Goal: Navigation & Orientation: Find specific page/section

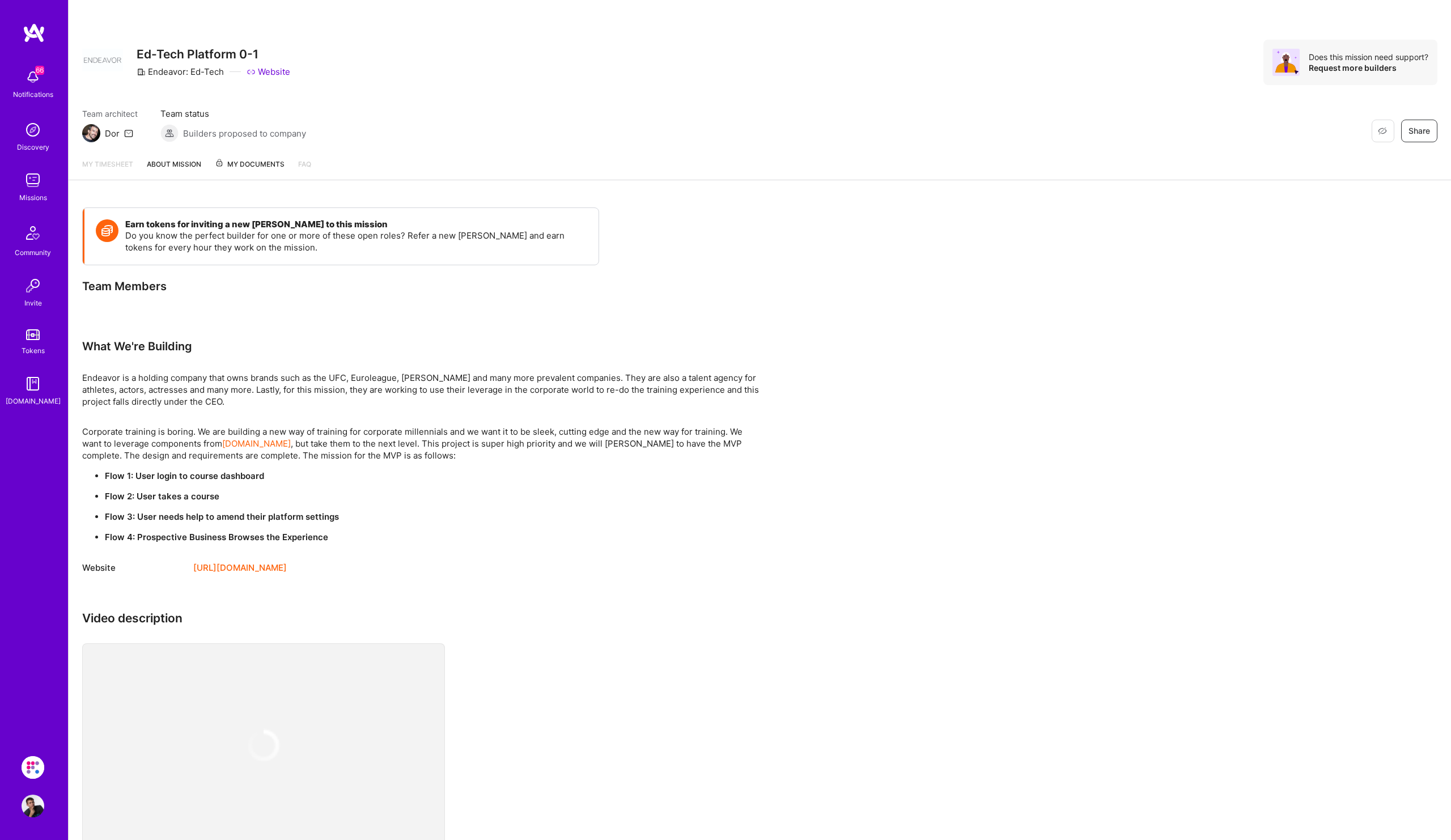
click at [34, 239] on img at bounding box center [33, 233] width 27 height 27
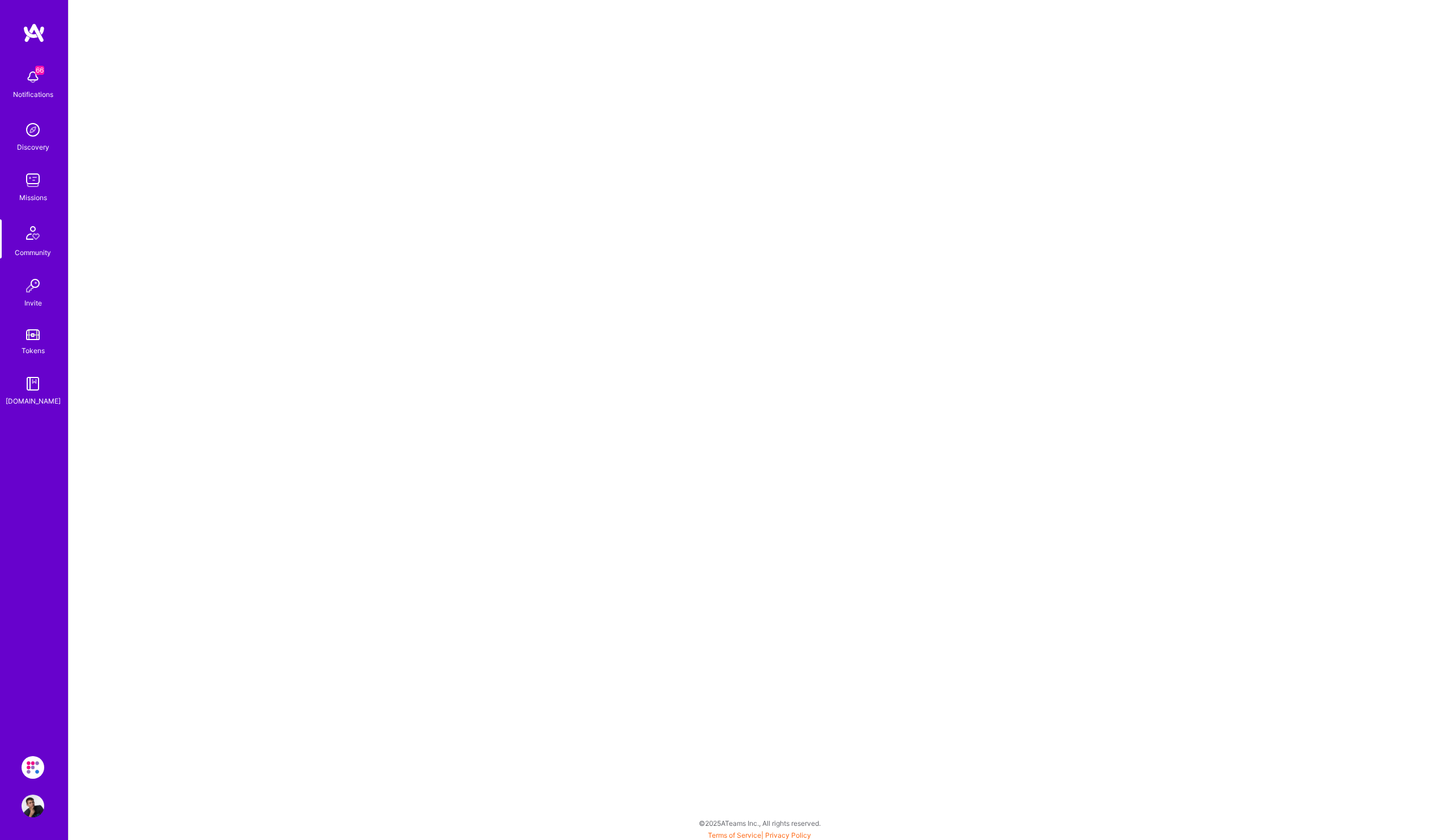
click at [32, 291] on img at bounding box center [32, 285] width 22 height 22
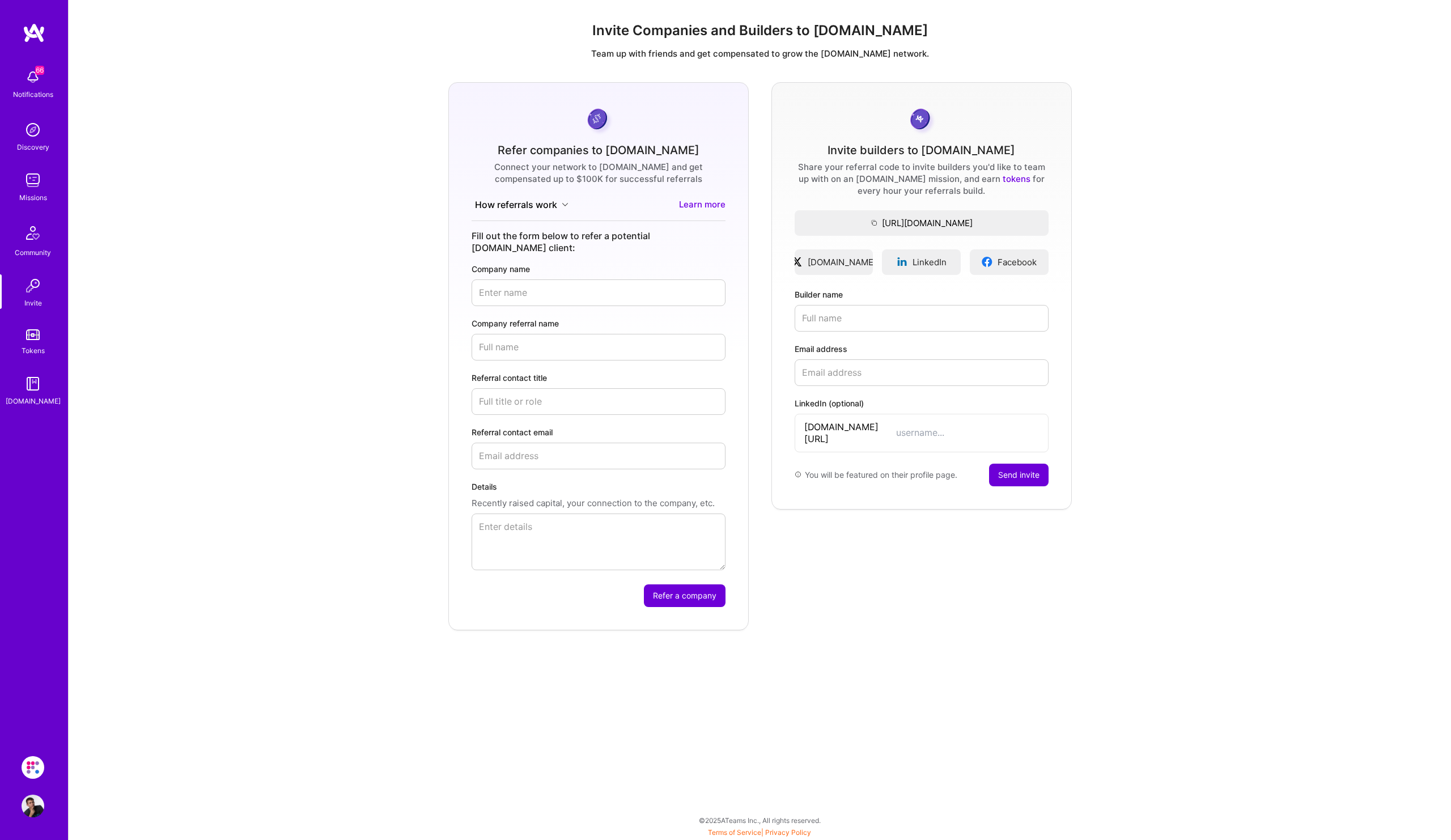
click at [31, 343] on link "Tokens" at bounding box center [32, 340] width 71 height 32
